Goal: Transaction & Acquisition: Purchase product/service

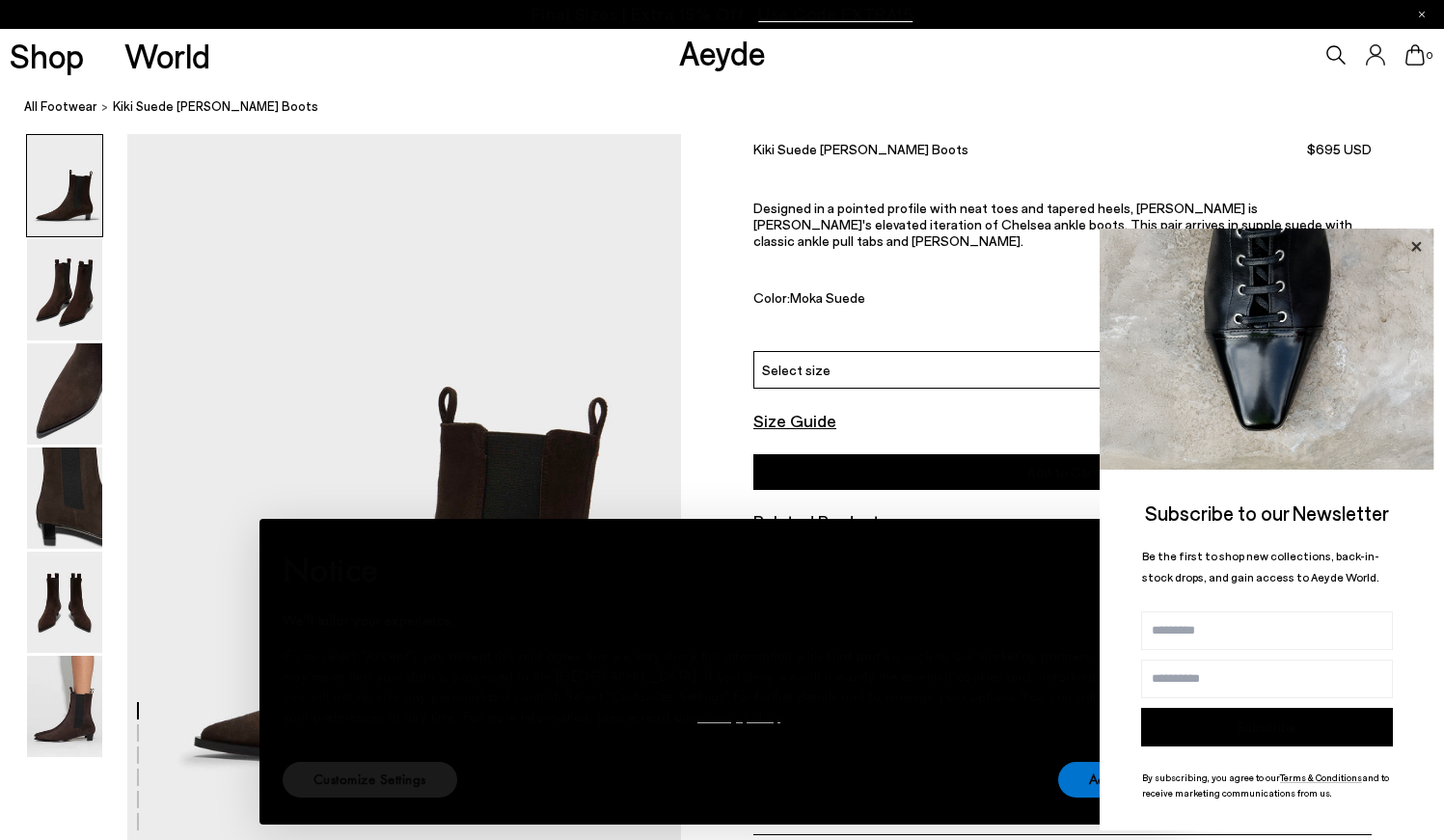
click at [1415, 237] on icon at bounding box center [1417, 247] width 25 height 25
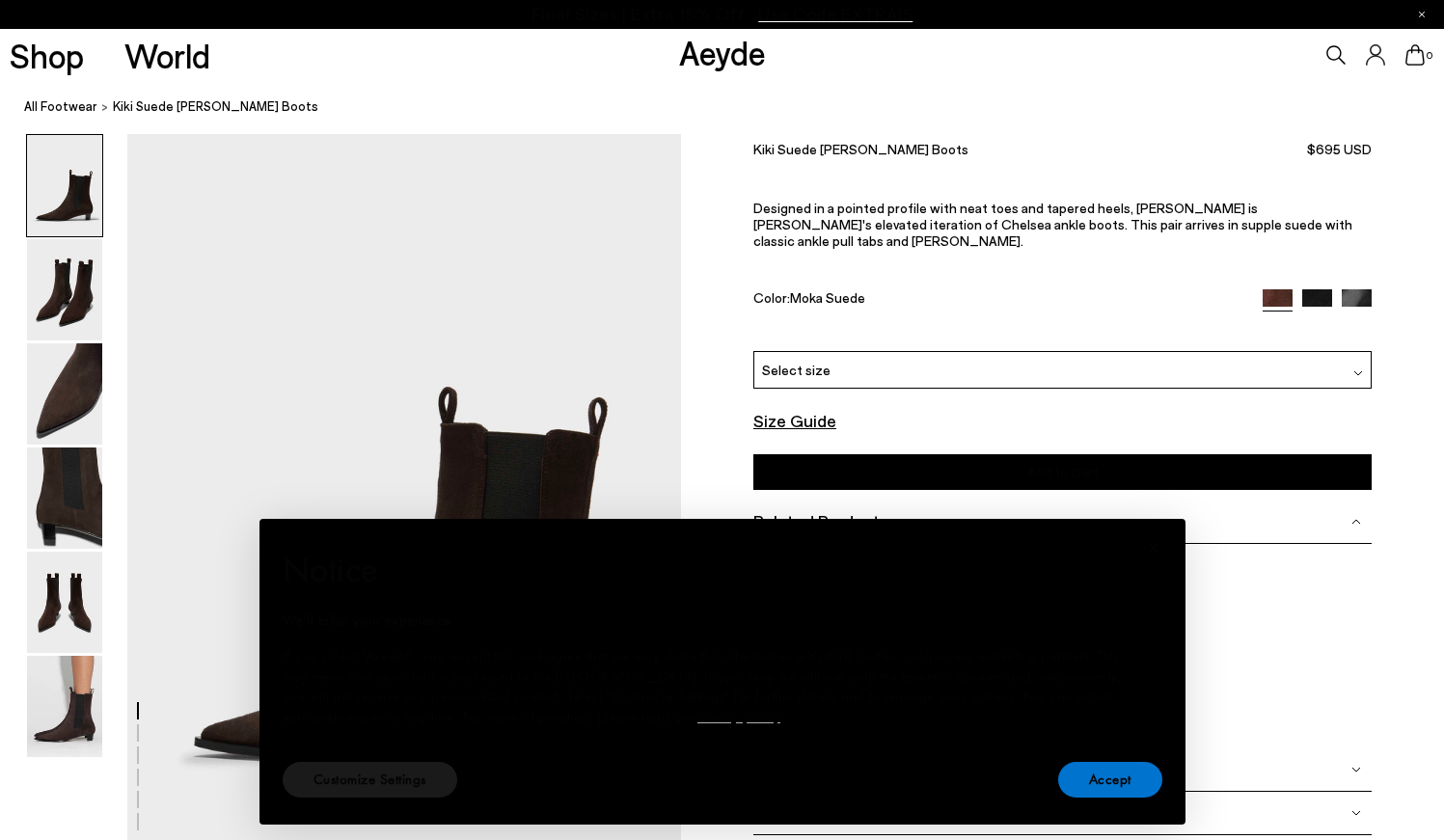
click at [1415, 237] on div "Size Guide Shoes Belt Our shoes come in European sizing. The easiest way to mea…" at bounding box center [1063, 497] width 763 height 726
click at [1109, 786] on font "Accept" at bounding box center [1110, 780] width 43 height 19
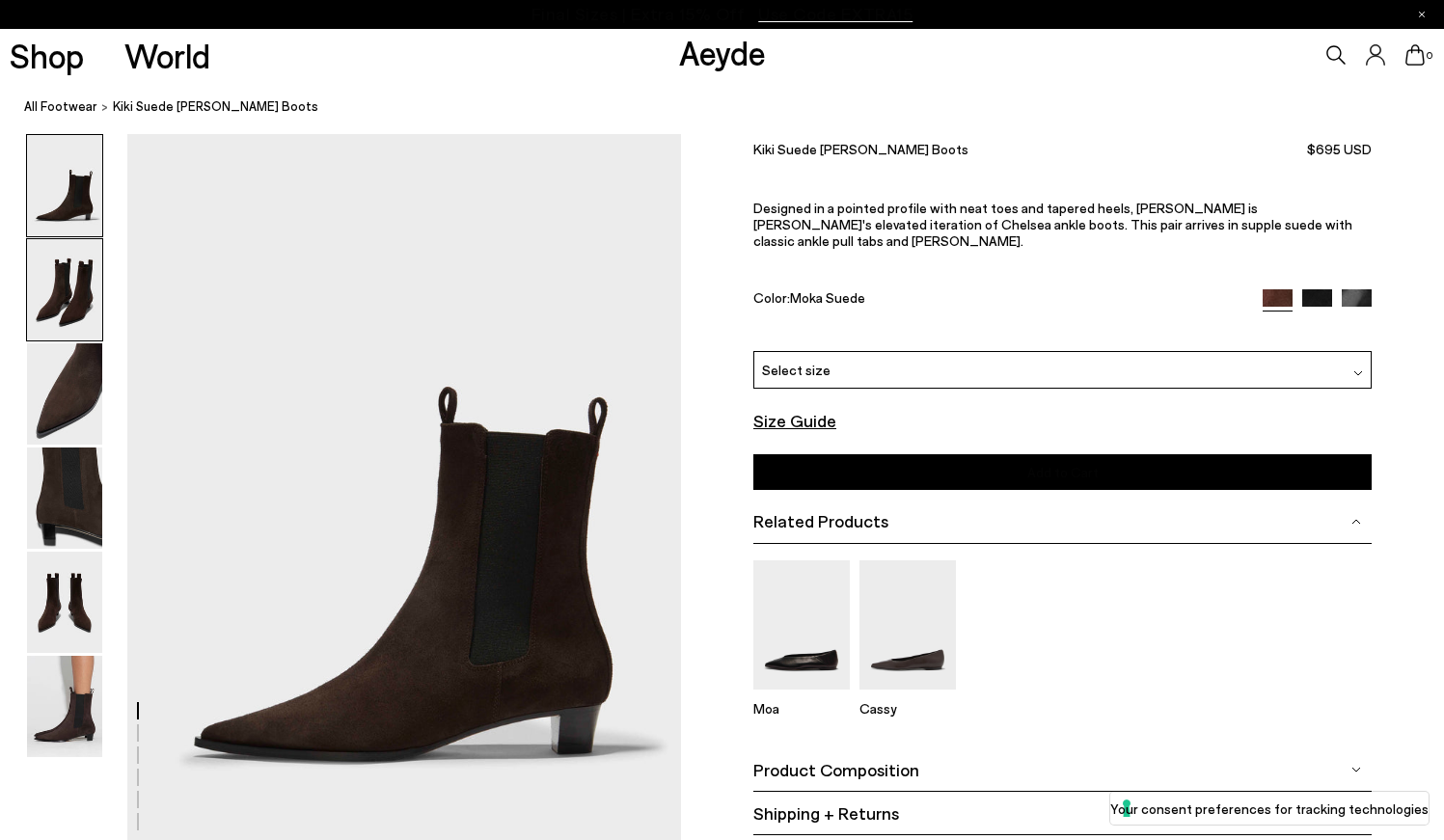
click at [40, 294] on img at bounding box center [64, 290] width 75 height 101
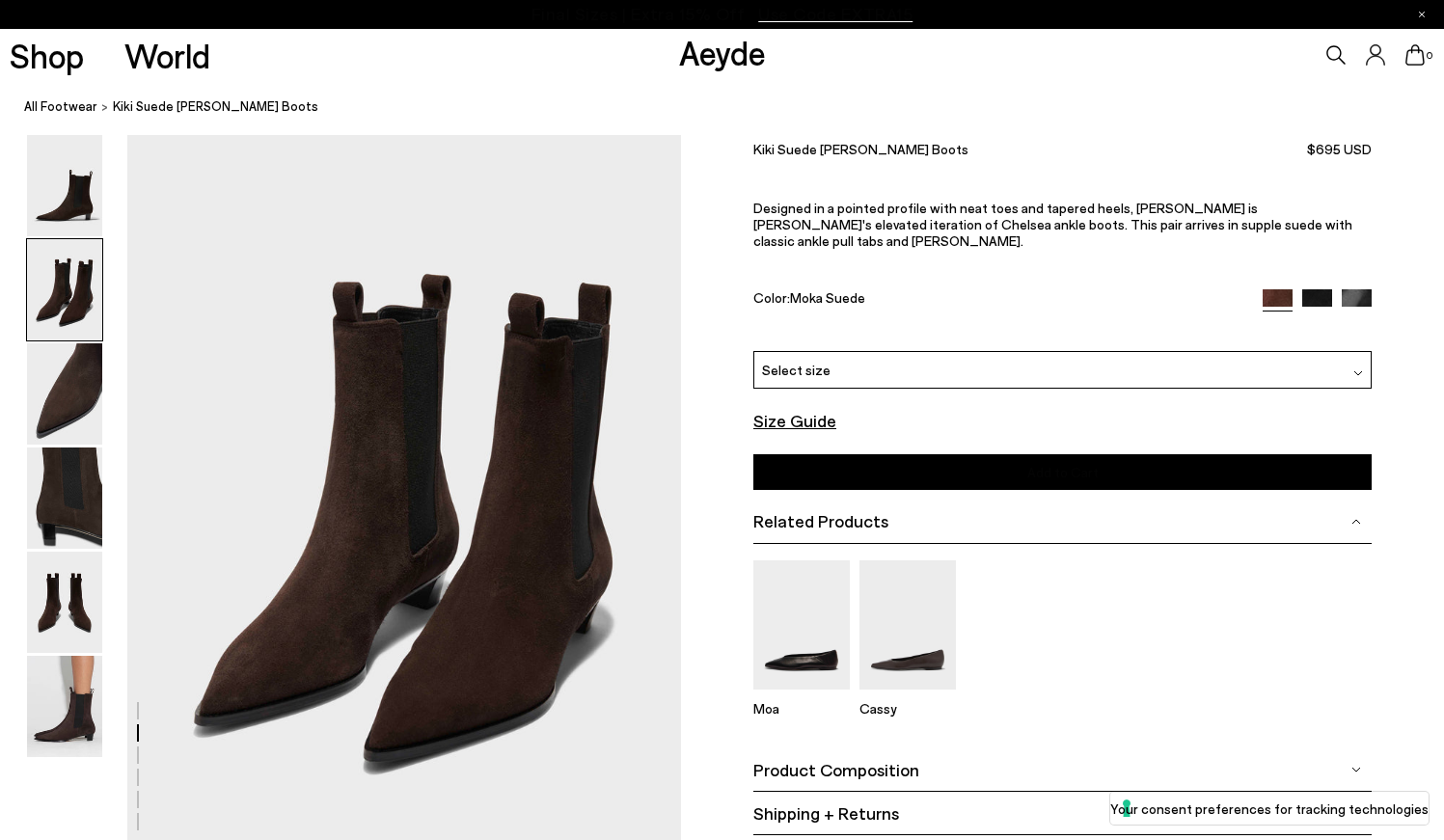
scroll to position [743, 0]
click at [1318, 290] on img at bounding box center [1318, 304] width 30 height 30
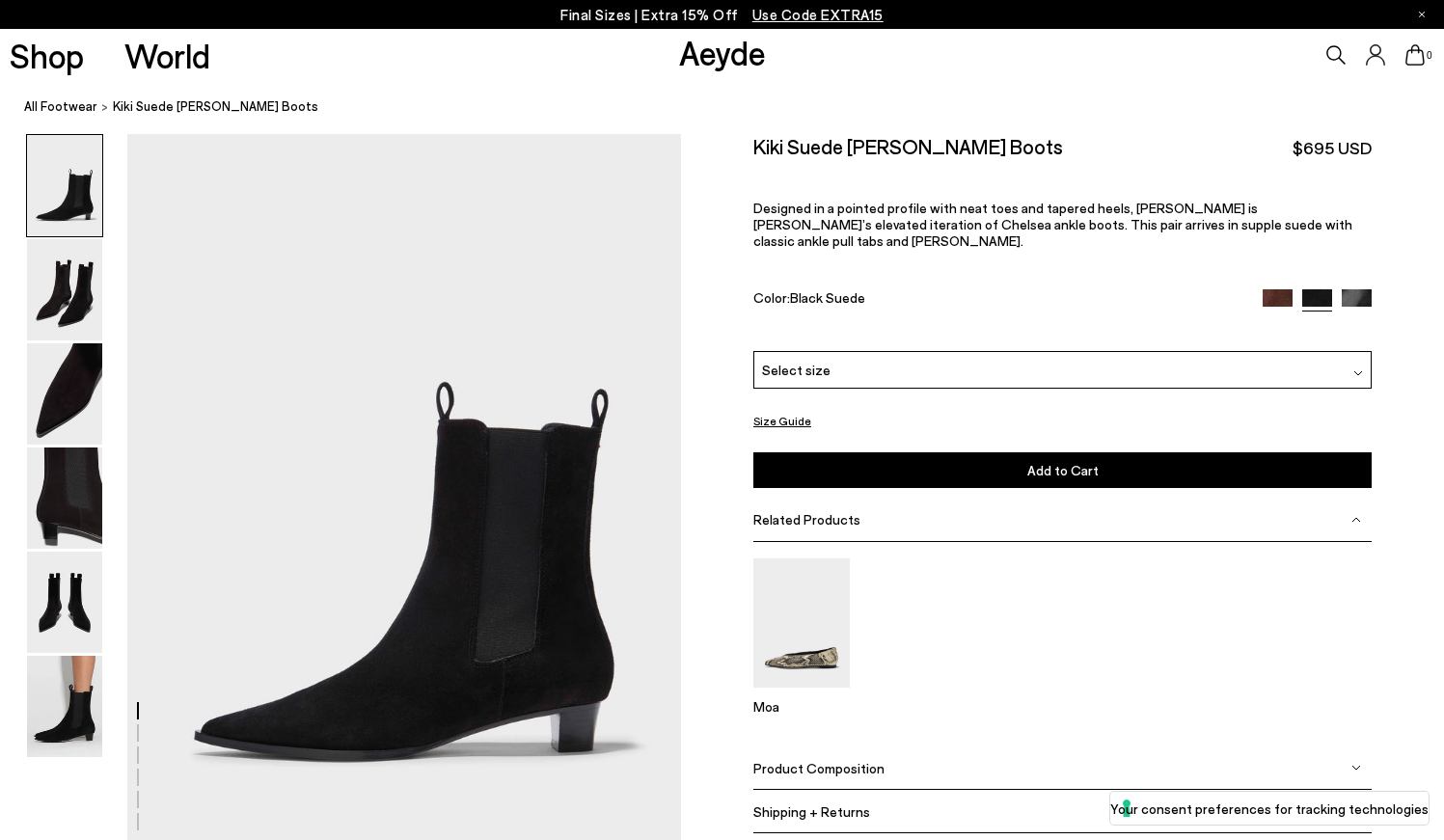
click at [1359, 290] on img at bounding box center [1356, 304] width 30 height 30
